Goal: Task Accomplishment & Management: Manage account settings

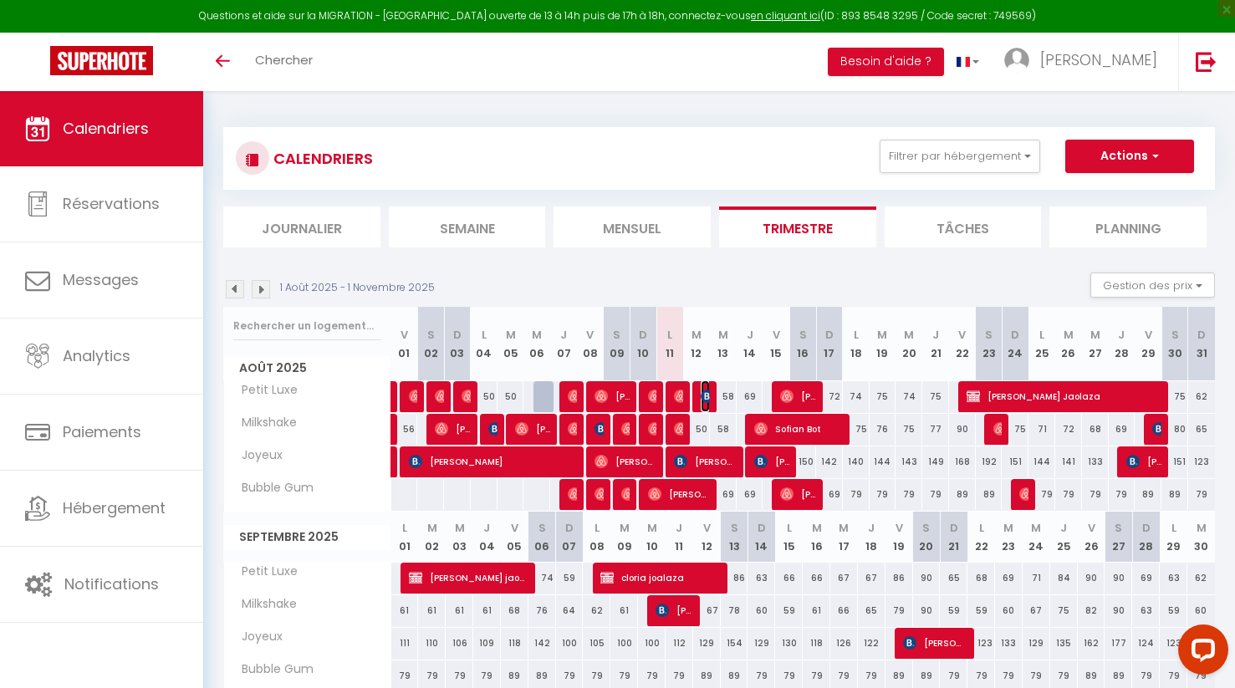
click at [704, 392] on img at bounding box center [707, 396] width 13 height 13
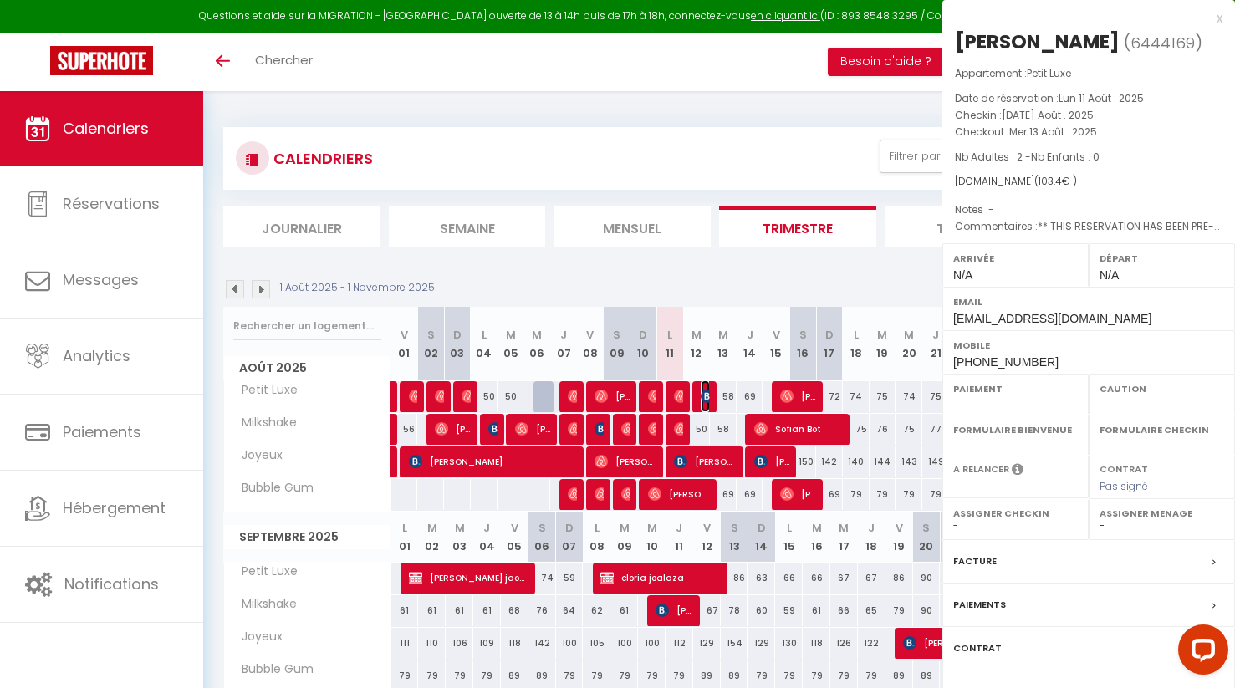
select select "OK"
select select "KO"
select select "0"
select select "1"
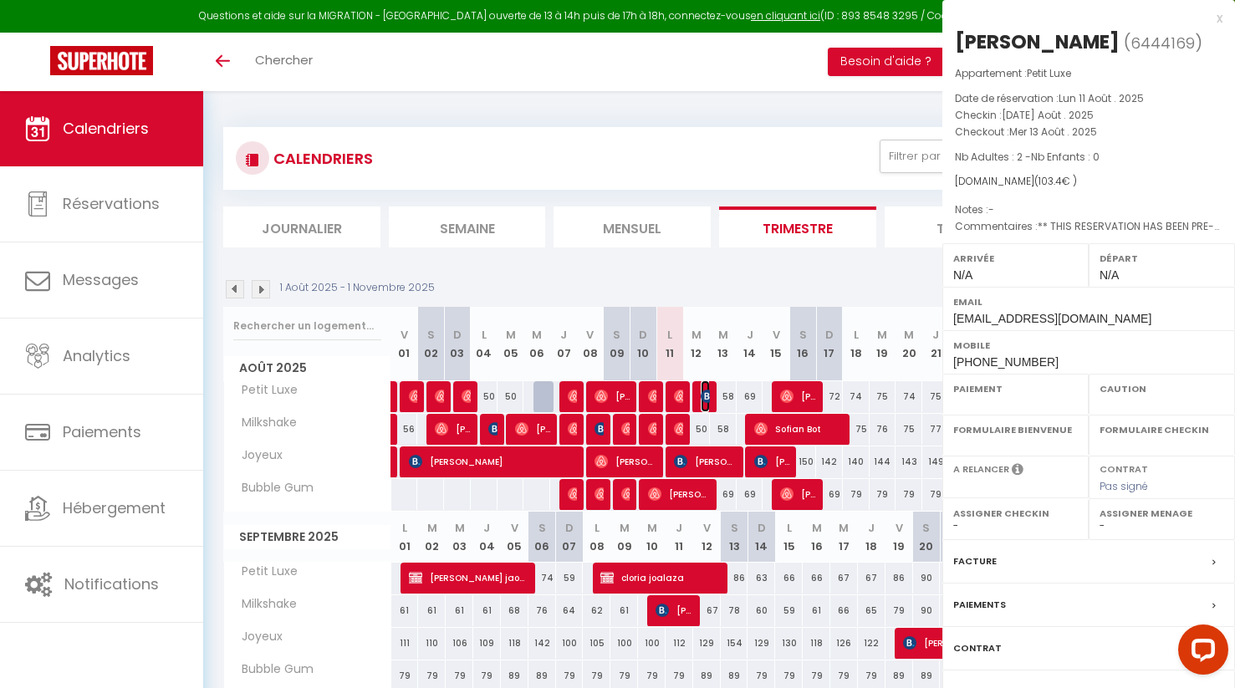
select select
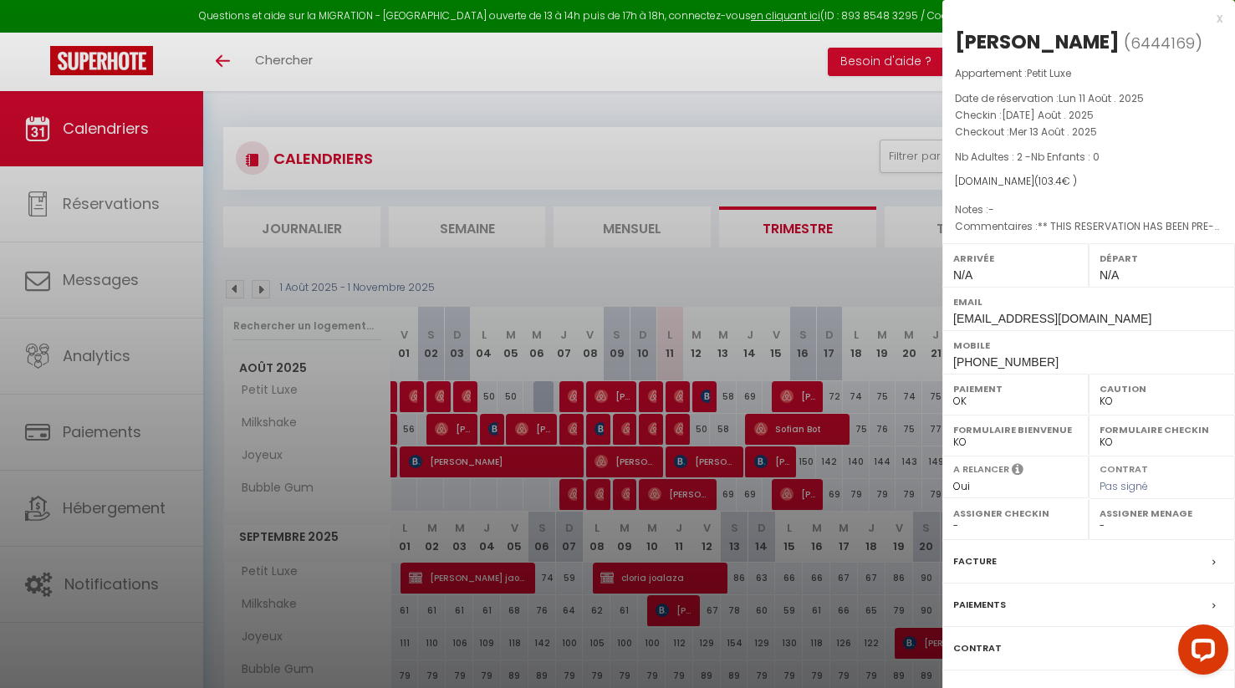
click at [633, 264] on div at bounding box center [617, 344] width 1235 height 688
